Goal: Information Seeking & Learning: Learn about a topic

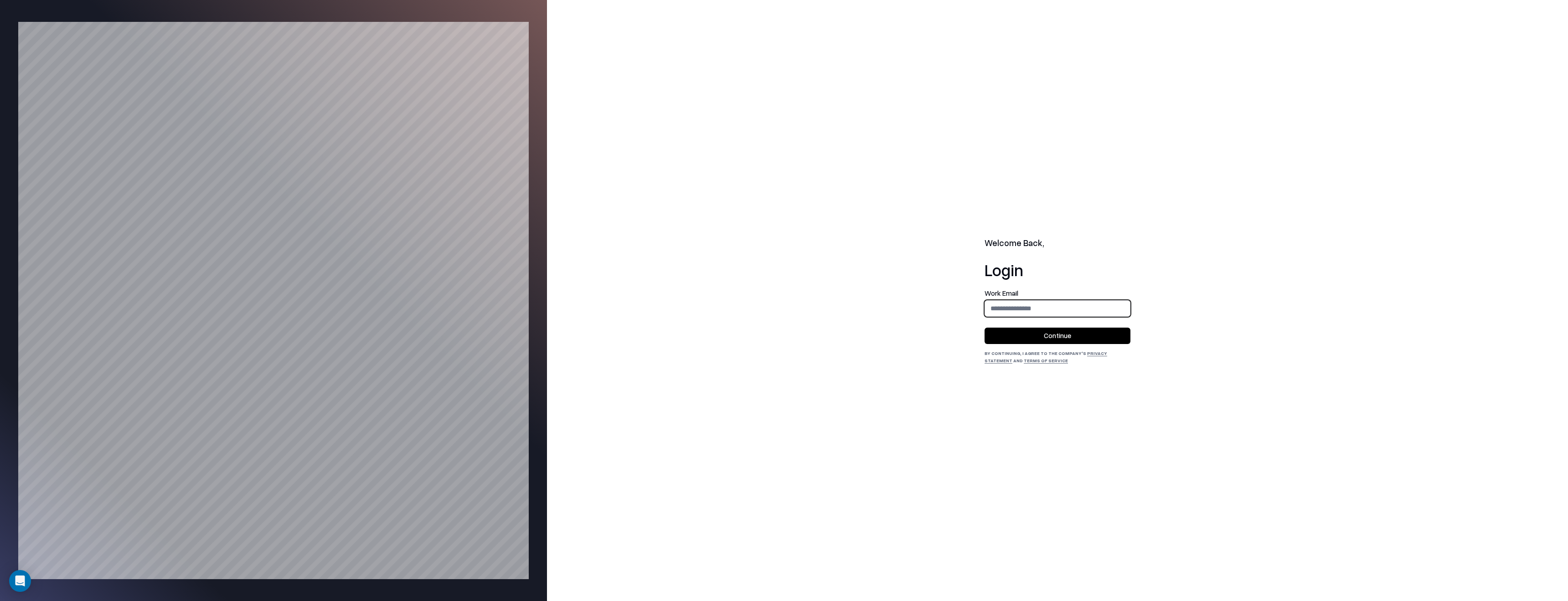
click at [1021, 301] on input "email" at bounding box center [1057, 308] width 145 height 17
click at [1027, 307] on input "email" at bounding box center [1057, 308] width 145 height 17
type input "**********"
click at [1032, 340] on button "Continue" at bounding box center [1057, 335] width 146 height 16
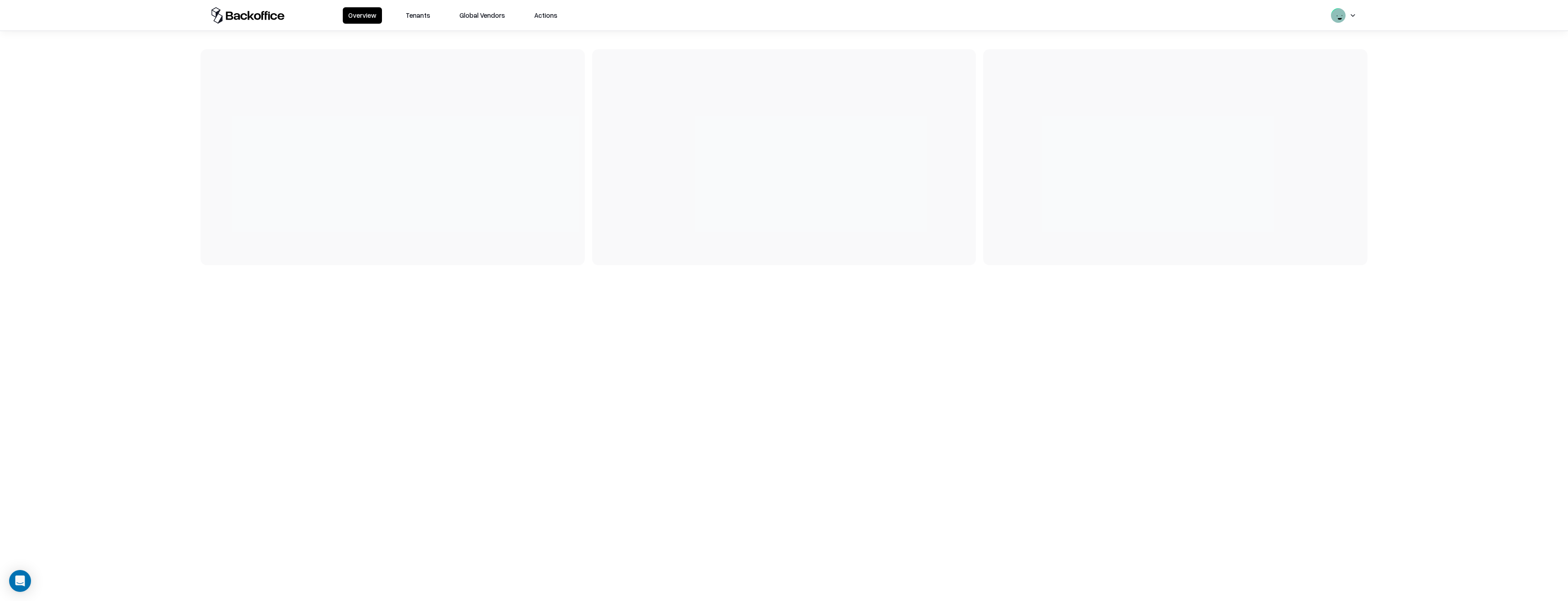
click at [424, 18] on button "Tenants" at bounding box center [418, 15] width 35 height 16
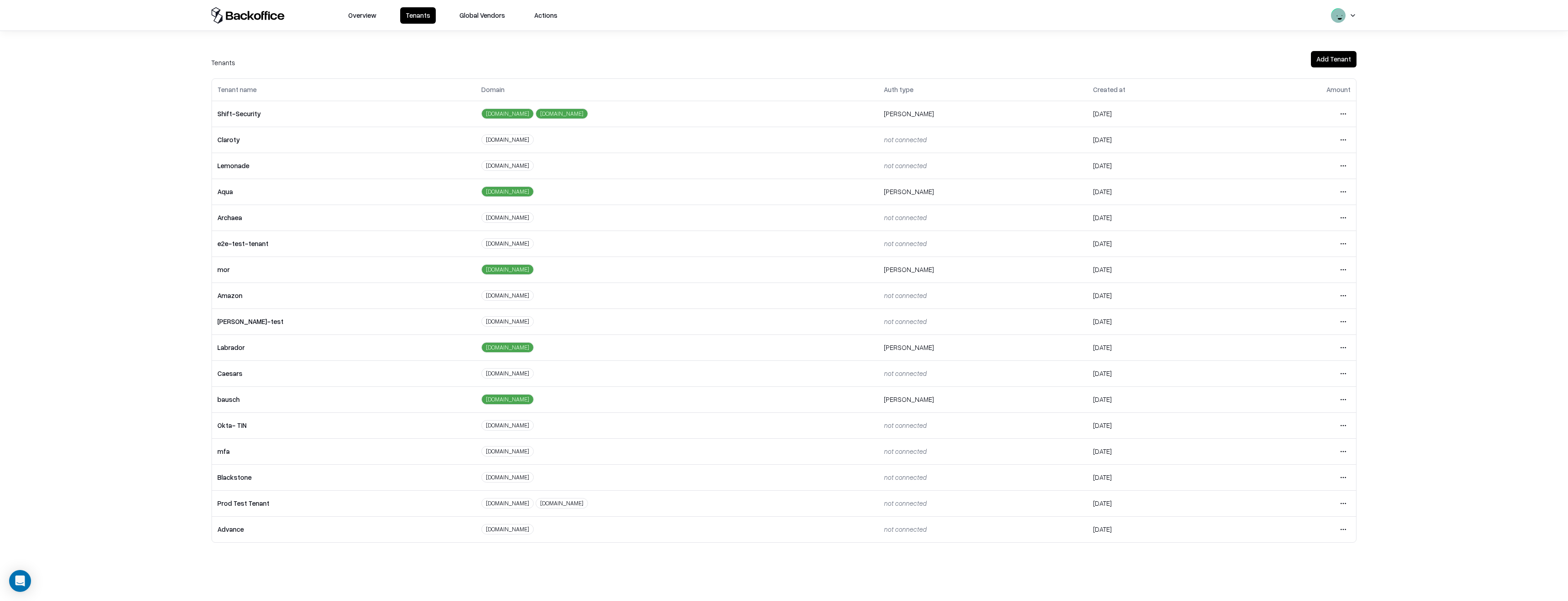
click at [1341, 367] on html "Overview Tenants Global Vendors Actions Tenants Add Tenant Tenant name Domain A…" at bounding box center [784, 300] width 1568 height 601
click at [1273, 451] on div "Login to tenant" at bounding box center [1305, 450] width 99 height 18
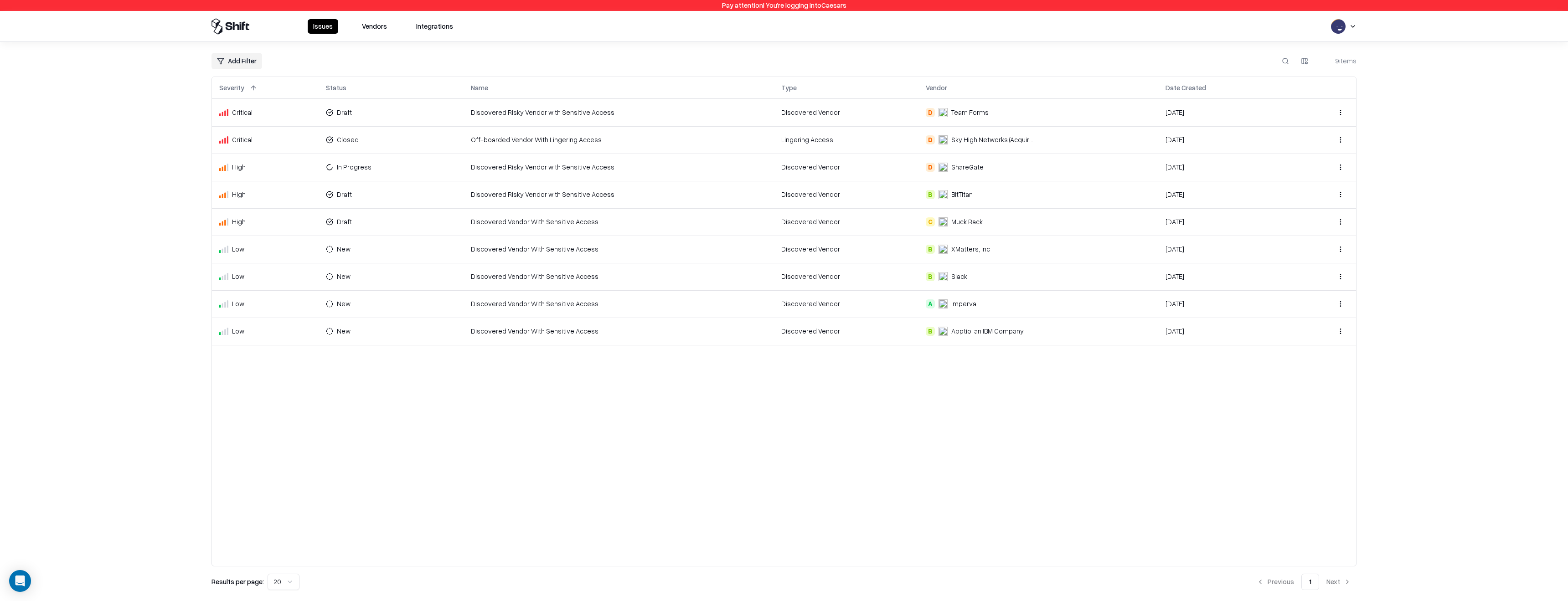
click at [371, 28] on button "Vendors" at bounding box center [374, 26] width 36 height 15
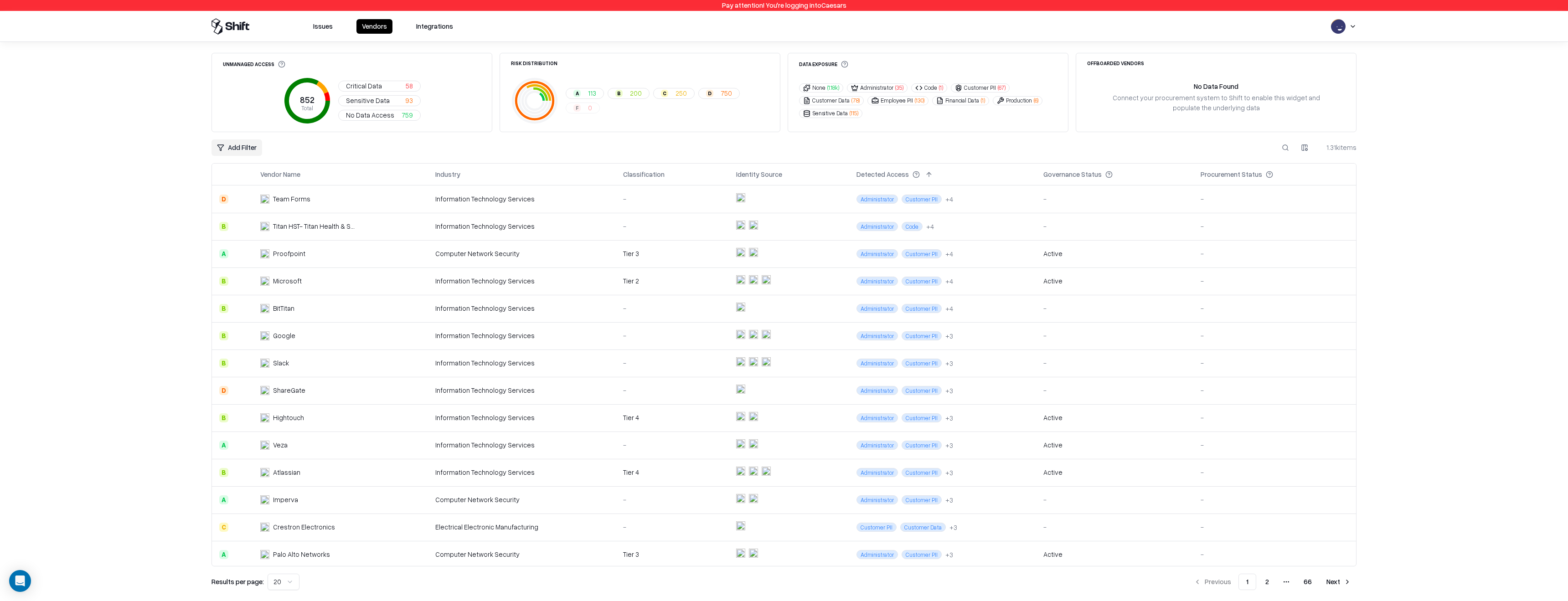
click at [831, 86] on span "( 1.18k )" at bounding box center [833, 88] width 12 height 8
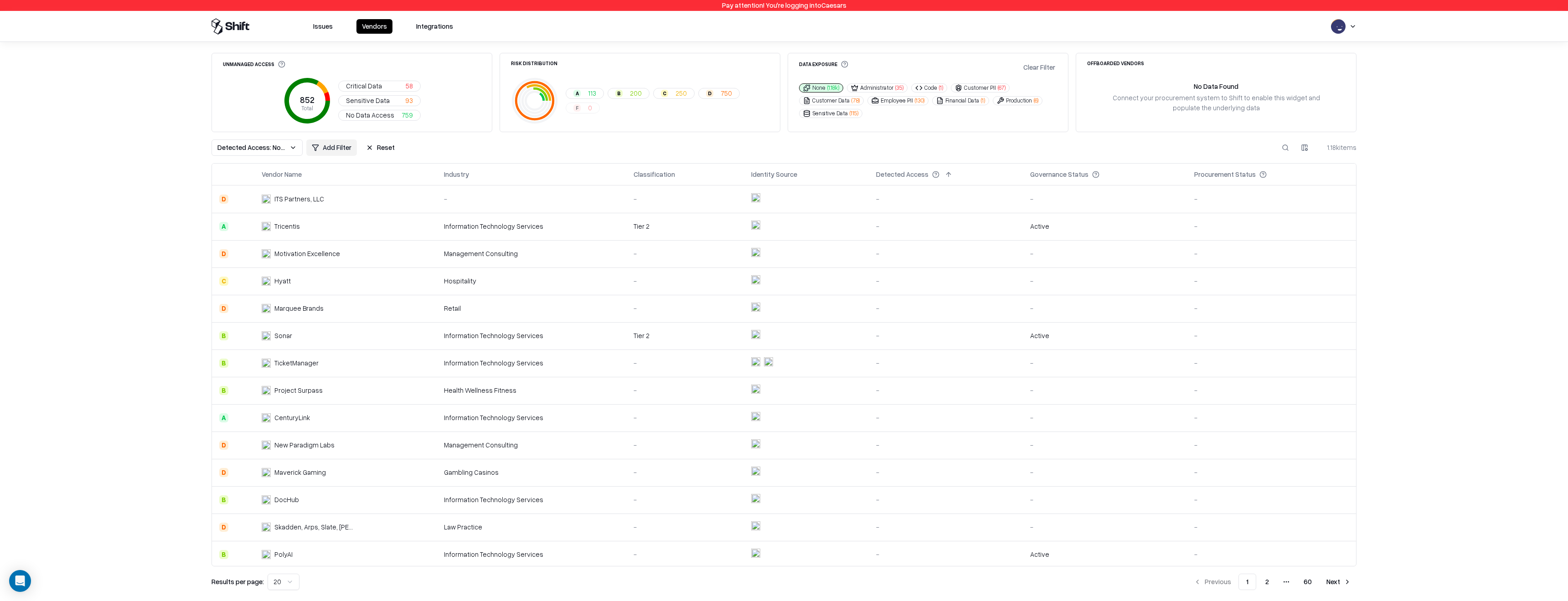
click at [590, 92] on span "113" at bounding box center [592, 93] width 8 height 10
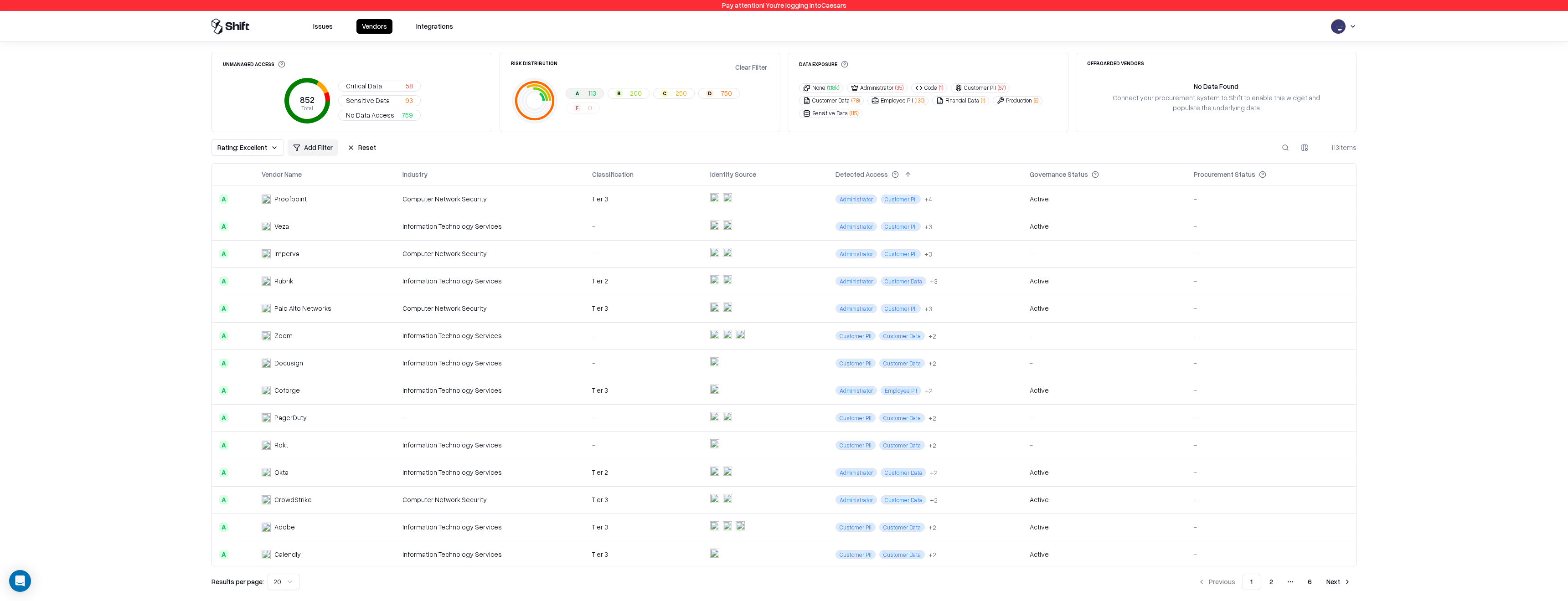
click at [751, 67] on button "Clear Filter" at bounding box center [751, 68] width 35 height 13
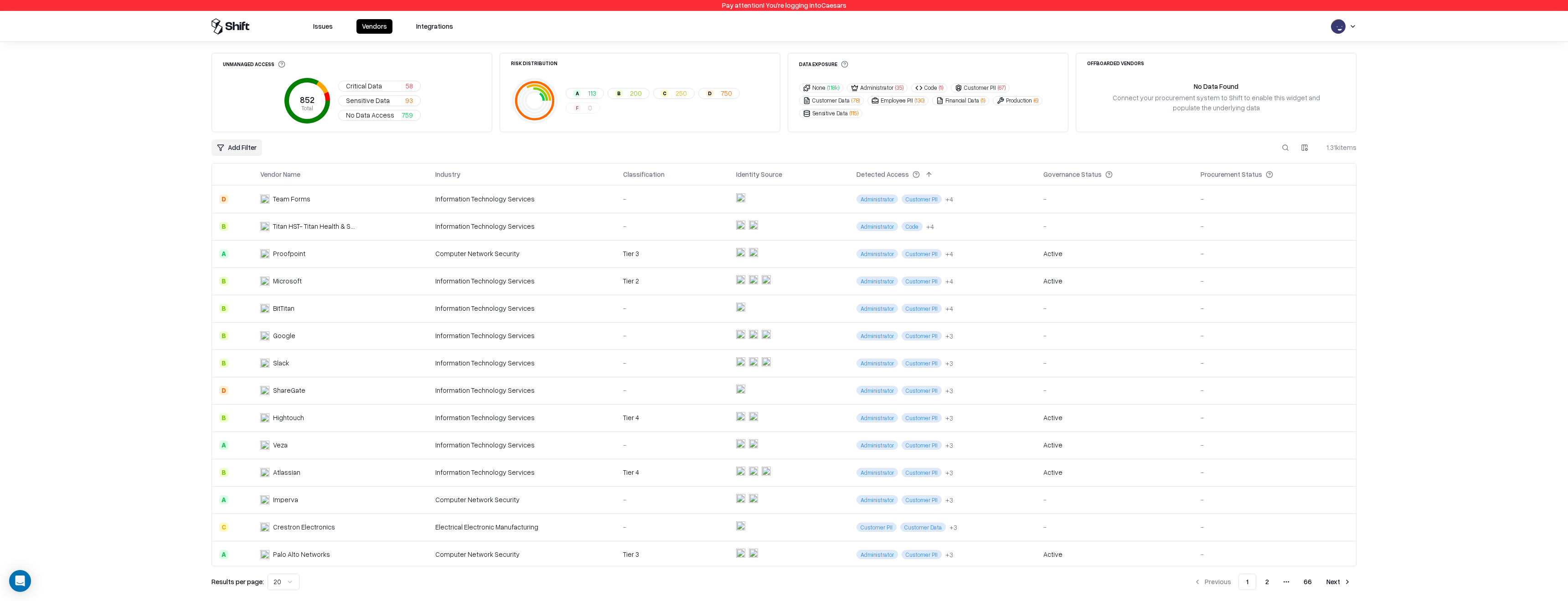
click at [586, 106] on div "A 113 B 200 C 250 D 750 F 0" at bounding box center [667, 101] width 203 height 26
click at [587, 94] on button "A 113" at bounding box center [584, 94] width 38 height 11
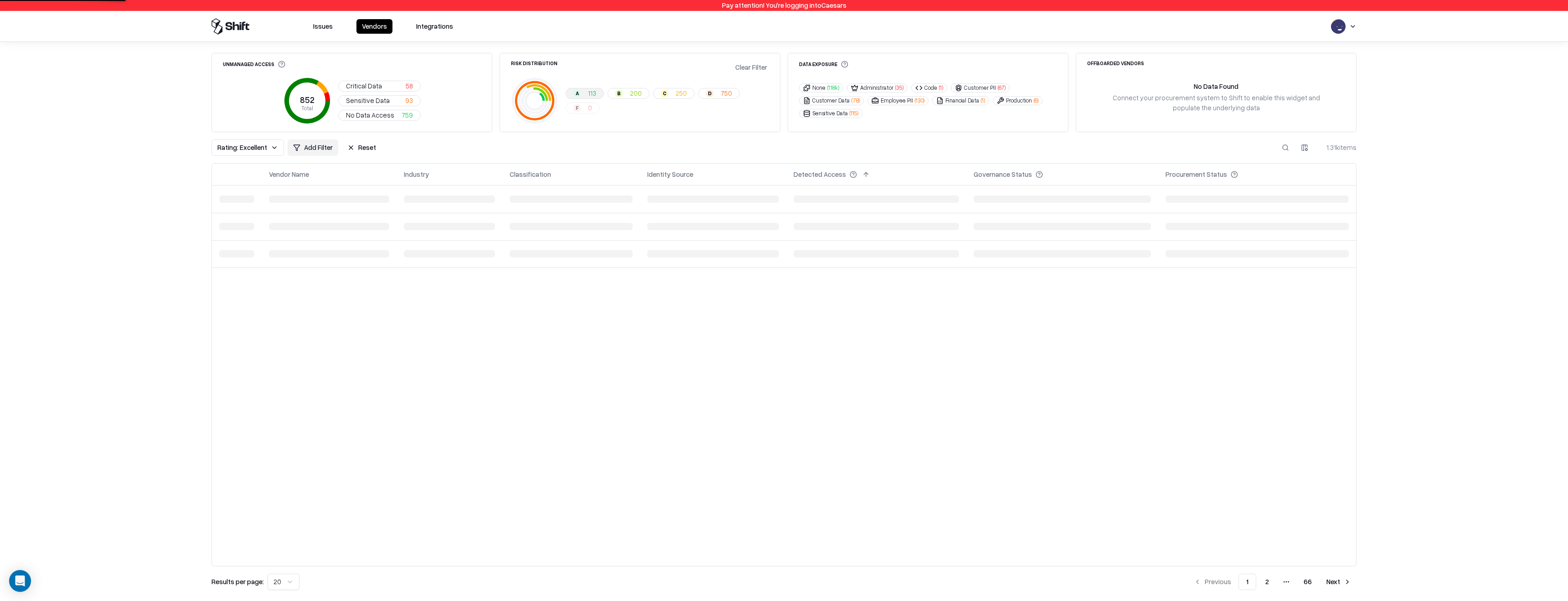
click at [587, 108] on div "A 113 B 200 C 250 D 750 F 0" at bounding box center [667, 101] width 203 height 26
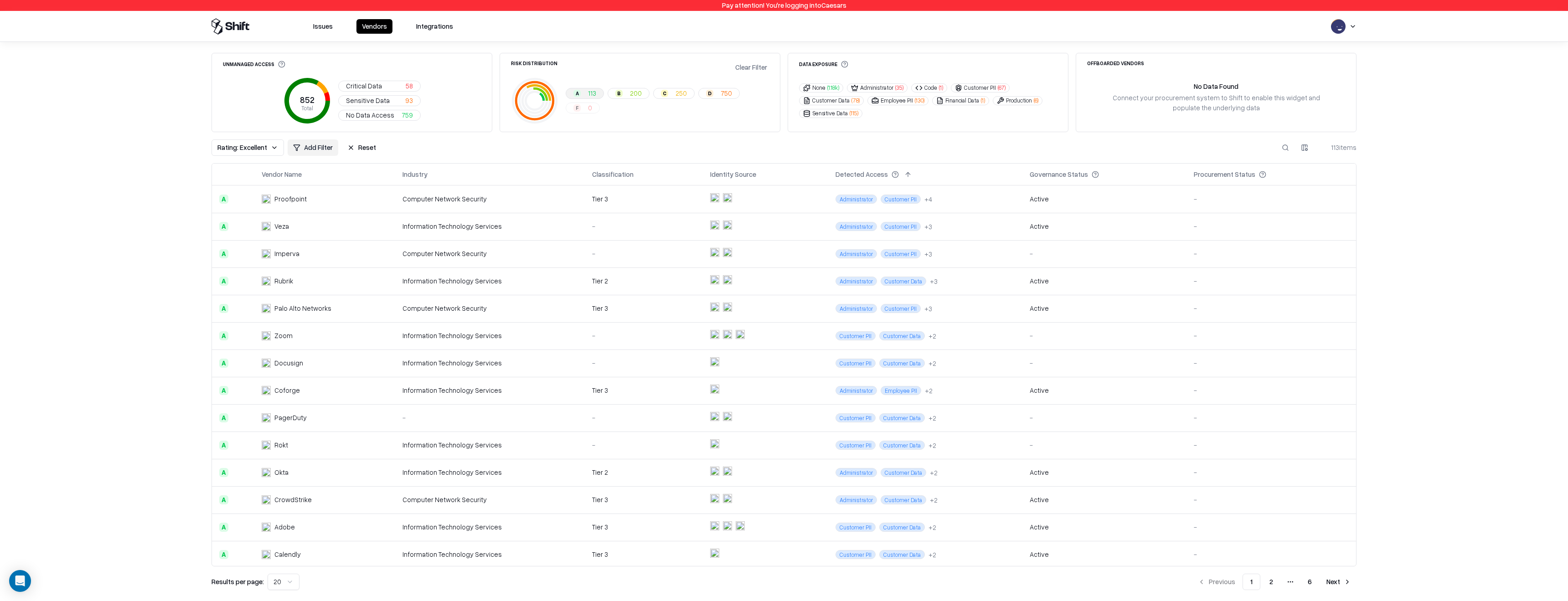
click at [625, 90] on button "B 200" at bounding box center [628, 94] width 42 height 11
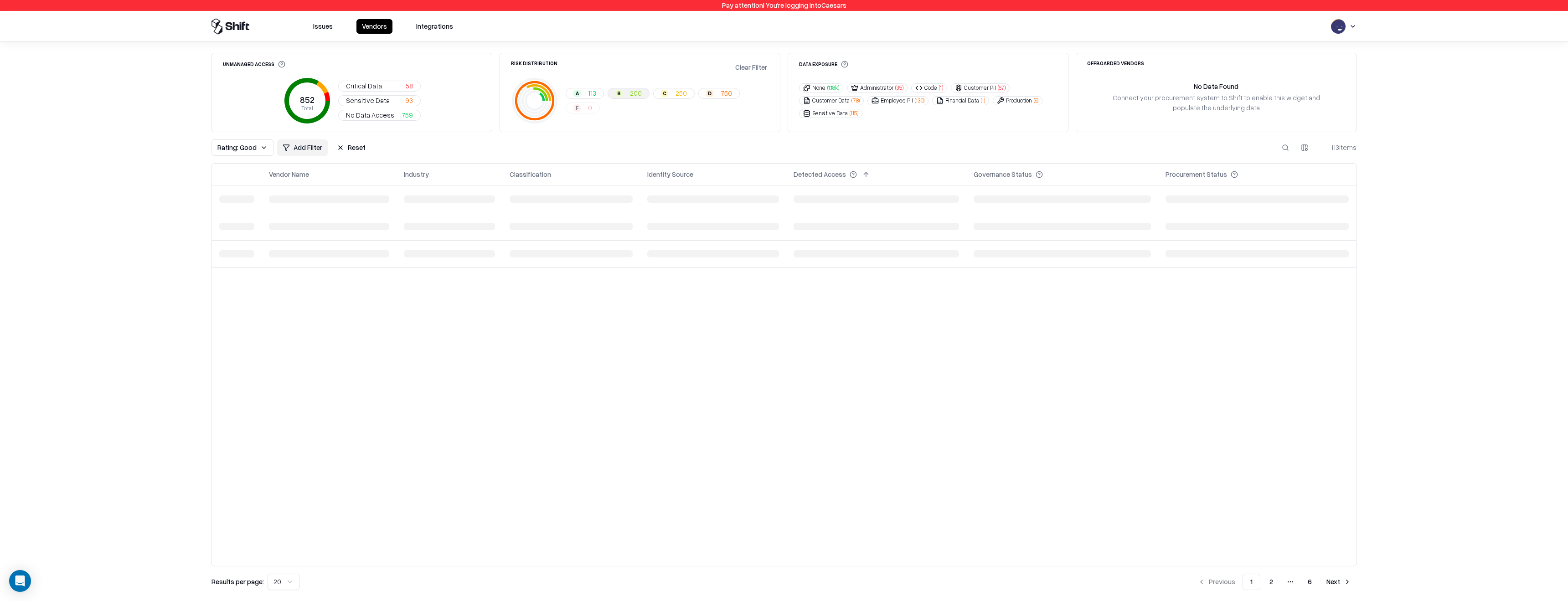
click at [663, 91] on div "C" at bounding box center [665, 94] width 7 height 7
click at [706, 91] on div "D" at bounding box center [710, 94] width 7 height 7
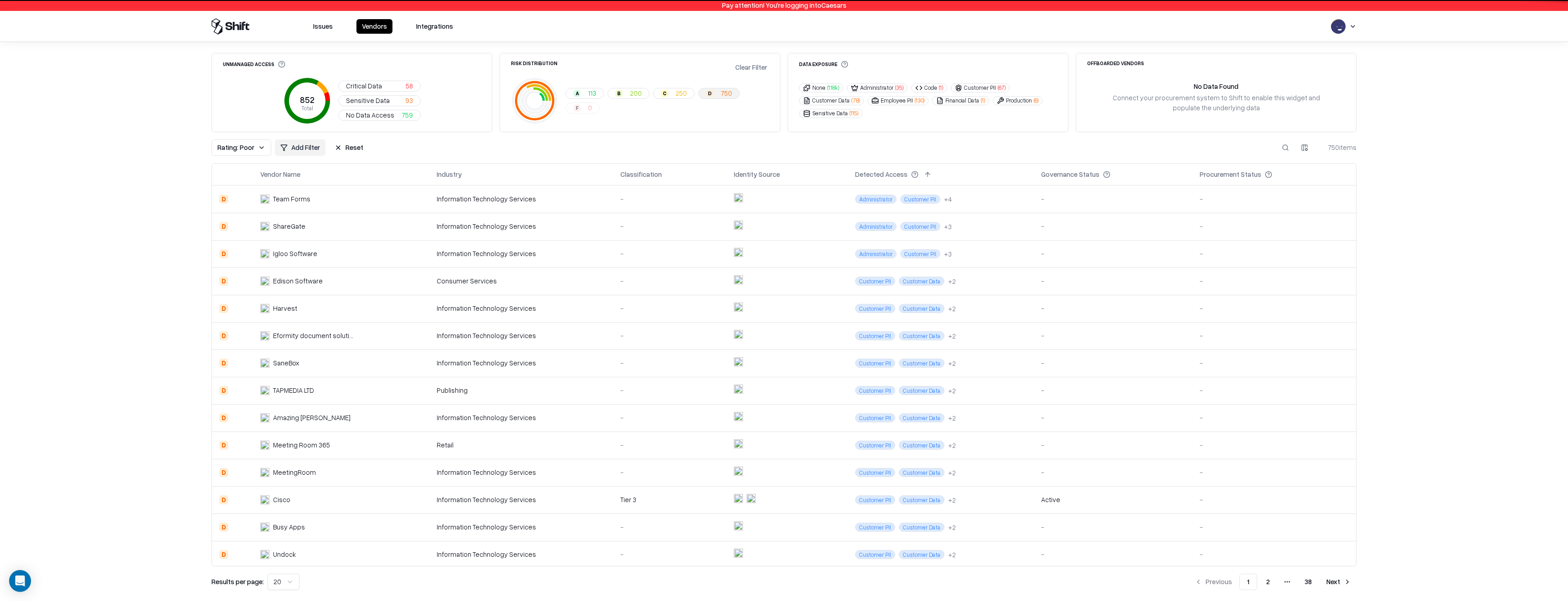
click at [357, 151] on button "Reset" at bounding box center [349, 147] width 40 height 16
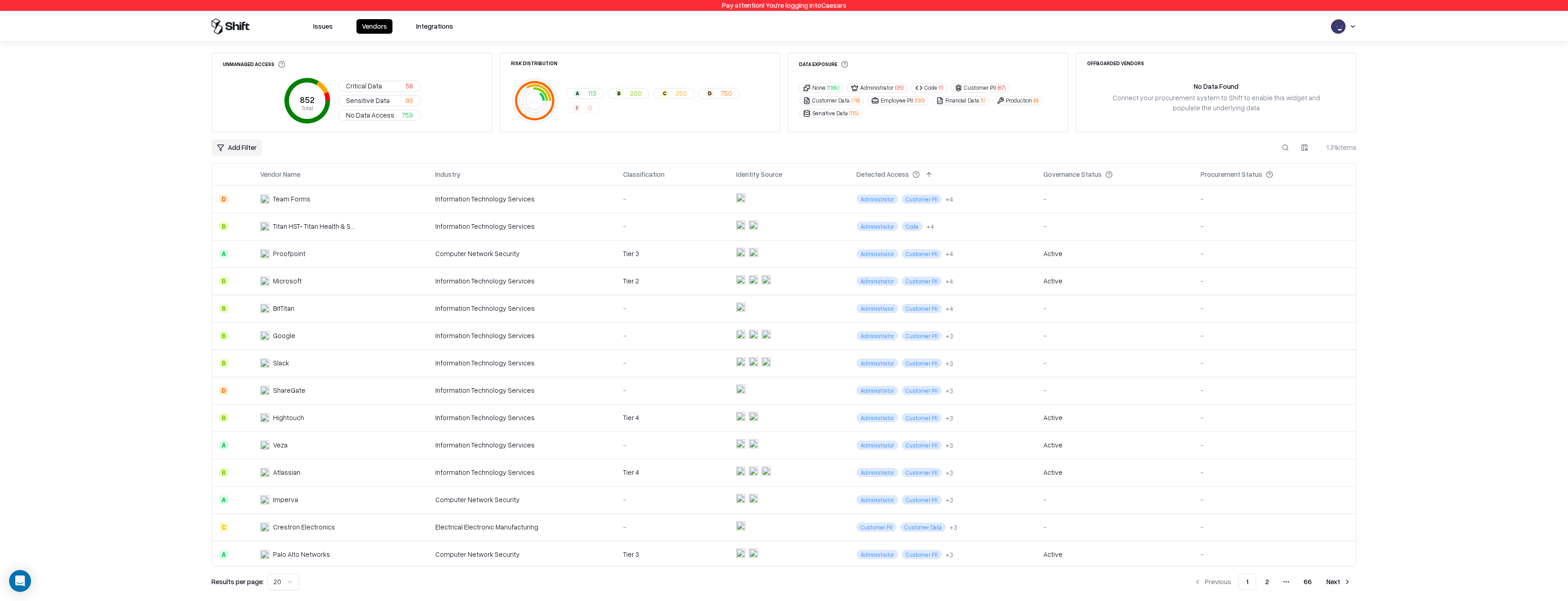
click at [698, 90] on button "D 750" at bounding box center [719, 94] width 41 height 11
click at [763, 66] on button "Clear Filter" at bounding box center [751, 68] width 35 height 13
